Goal: Navigation & Orientation: Find specific page/section

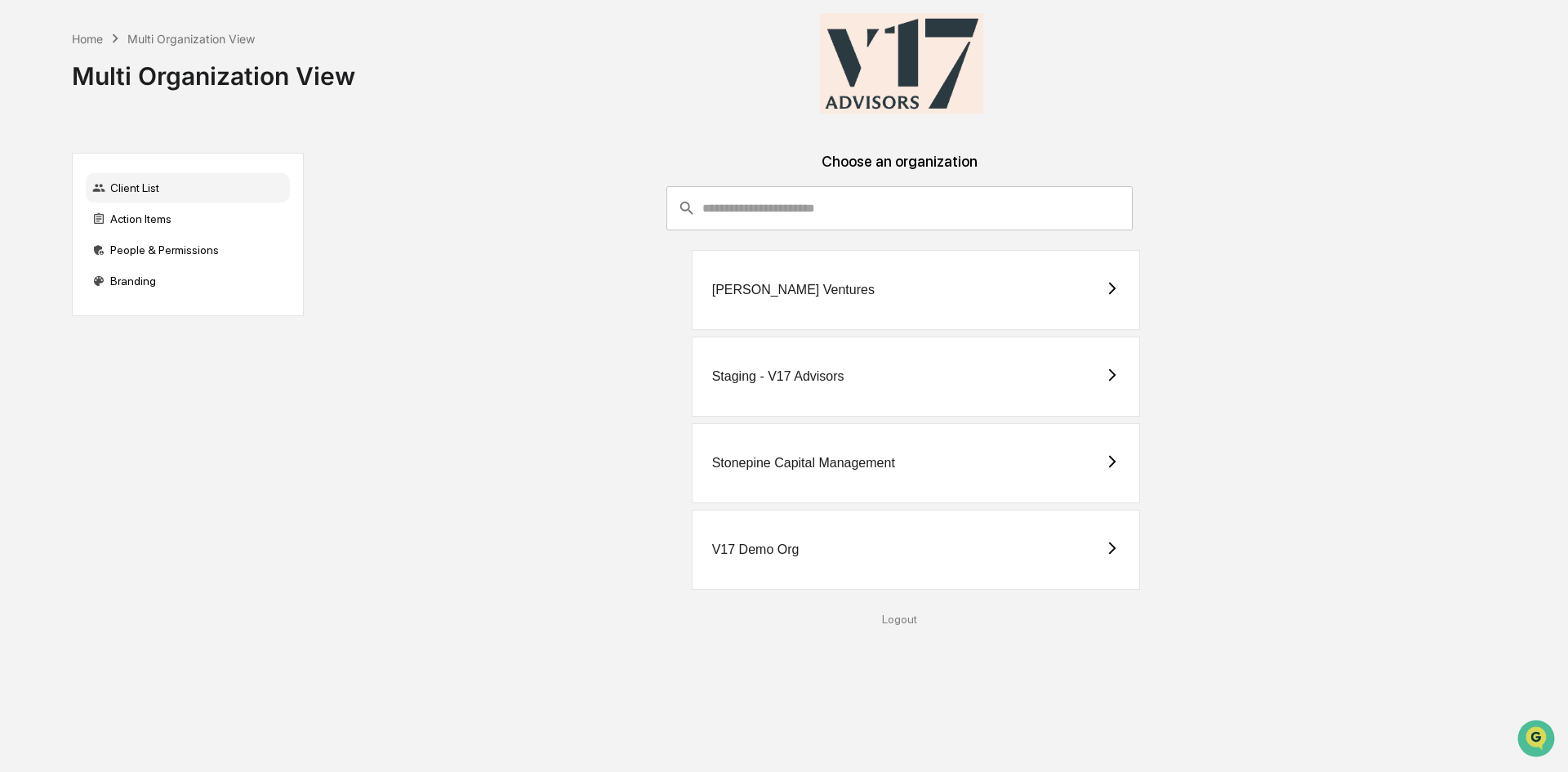
click at [808, 457] on div "Stonepine Capital Management" at bounding box center [803, 463] width 183 height 15
